Goal: Navigation & Orientation: Find specific page/section

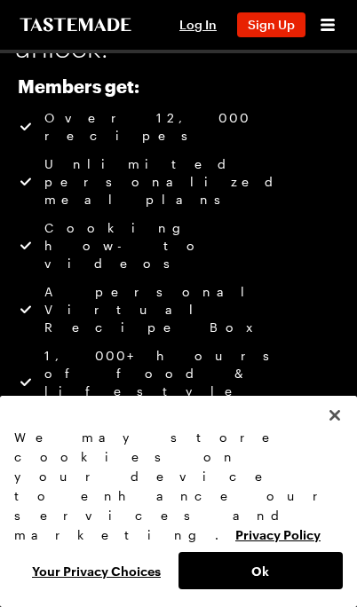
scroll to position [78, 0]
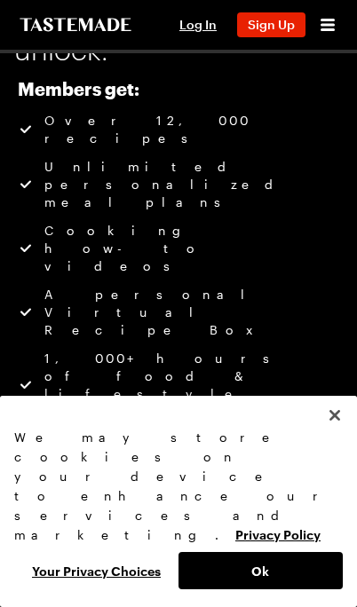
click at [350, 22] on div "Cooking Shows Streaming Tastemade + Log In Sign Up Log In Sign Up for FREE" at bounding box center [178, 25] width 357 height 50
click at [322, 45] on div "Log In Sign Up Log In Sign Up for FREE" at bounding box center [253, 25] width 169 height 50
click at [325, 35] on icon "Open menu" at bounding box center [327, 24] width 21 height 21
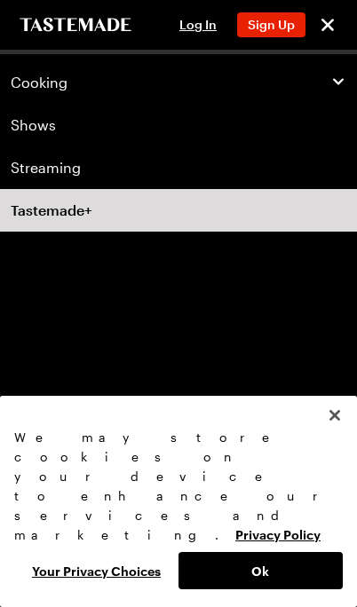
click at [325, 80] on div "Cooking" at bounding box center [178, 83] width 335 height 18
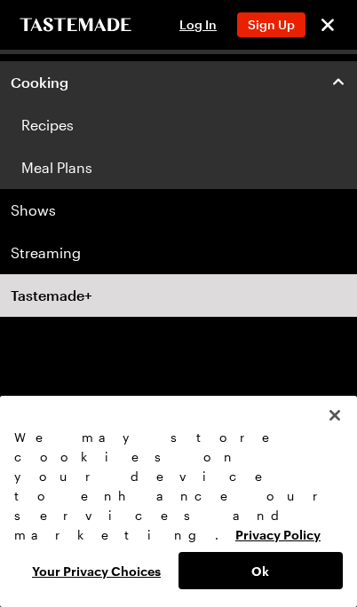
click at [75, 171] on link "Meal Plans" at bounding box center [178, 167] width 357 height 43
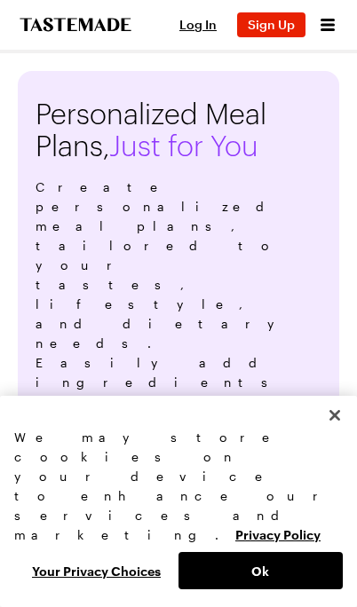
click at [334, 22] on icon "Open menu" at bounding box center [327, 24] width 21 height 21
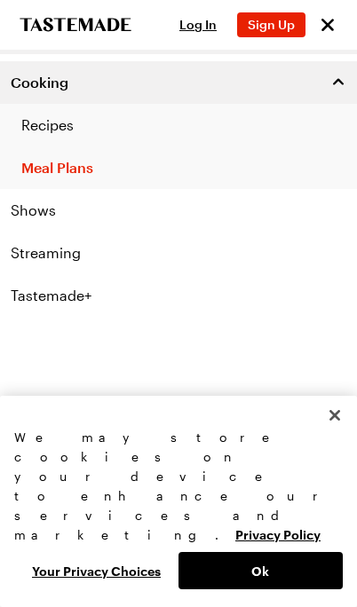
click at [75, 126] on link "Recipes" at bounding box center [178, 125] width 357 height 43
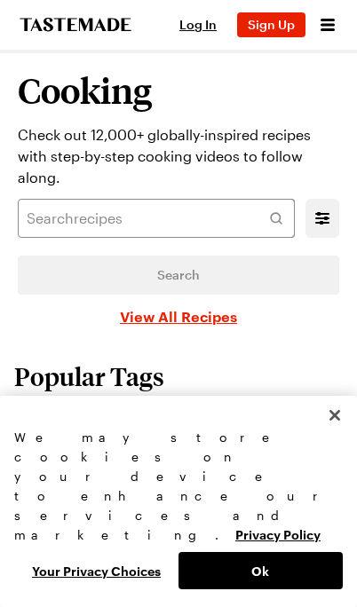
click at [304, 578] on button "Ok" at bounding box center [260, 570] width 164 height 37
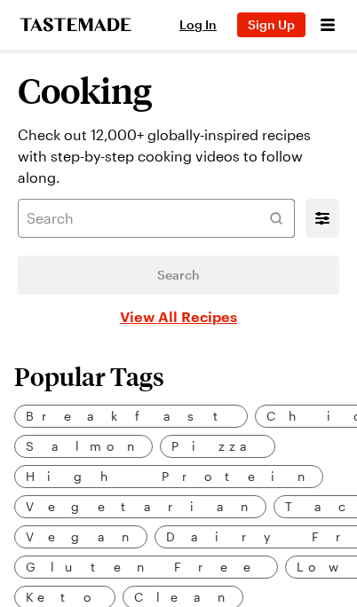
scroll to position [27, 0]
